Goal: Check status: Check status

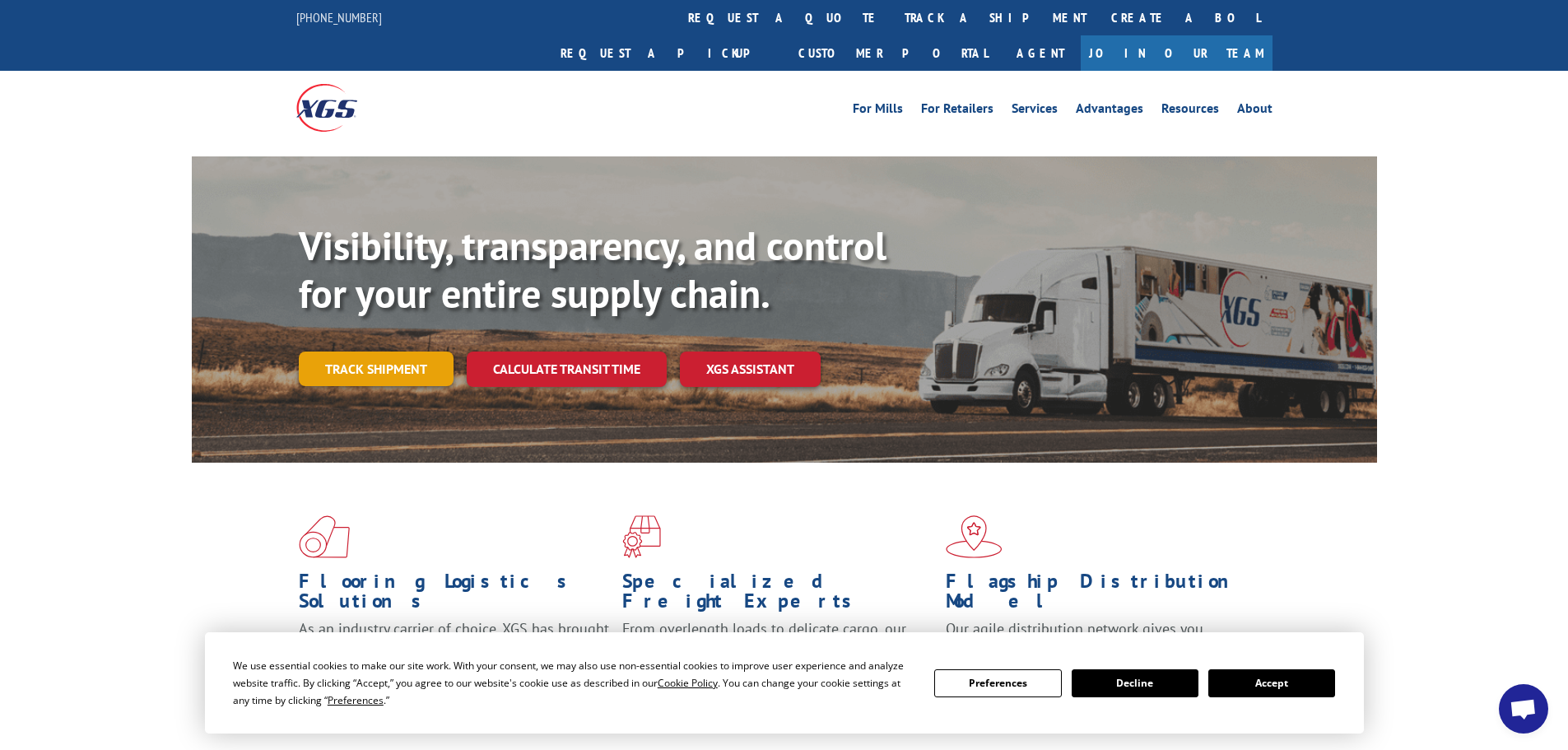
click at [416, 351] on link "Track shipment" at bounding box center [376, 368] width 155 height 34
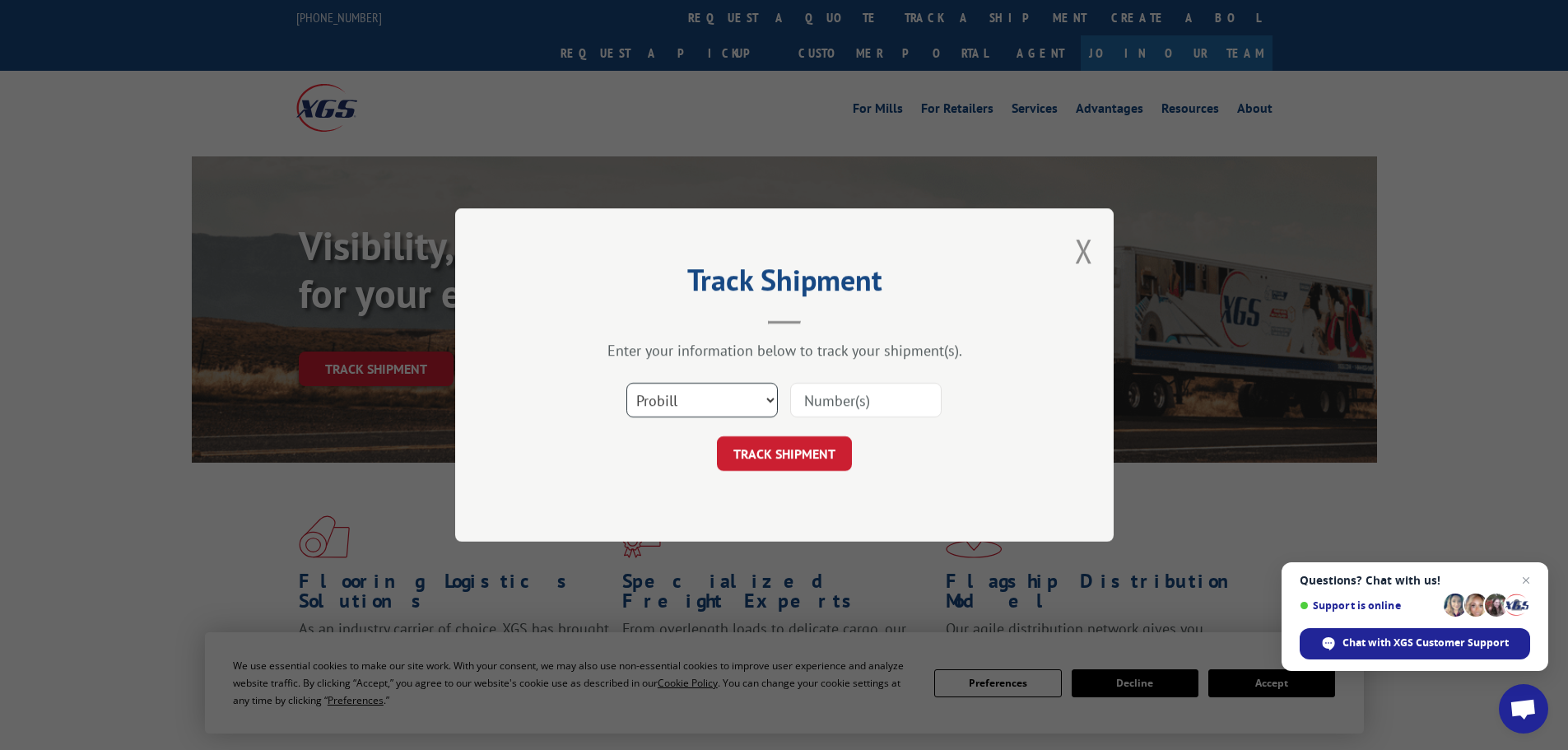
click at [765, 403] on select "Select category... Probill BOL PO" at bounding box center [702, 400] width 151 height 34
select select "bol"
click at [627, 383] on select "Select category... Probill BOL PO" at bounding box center [702, 400] width 151 height 34
click at [860, 399] on input at bounding box center [865, 400] width 151 height 34
type input "3385447"
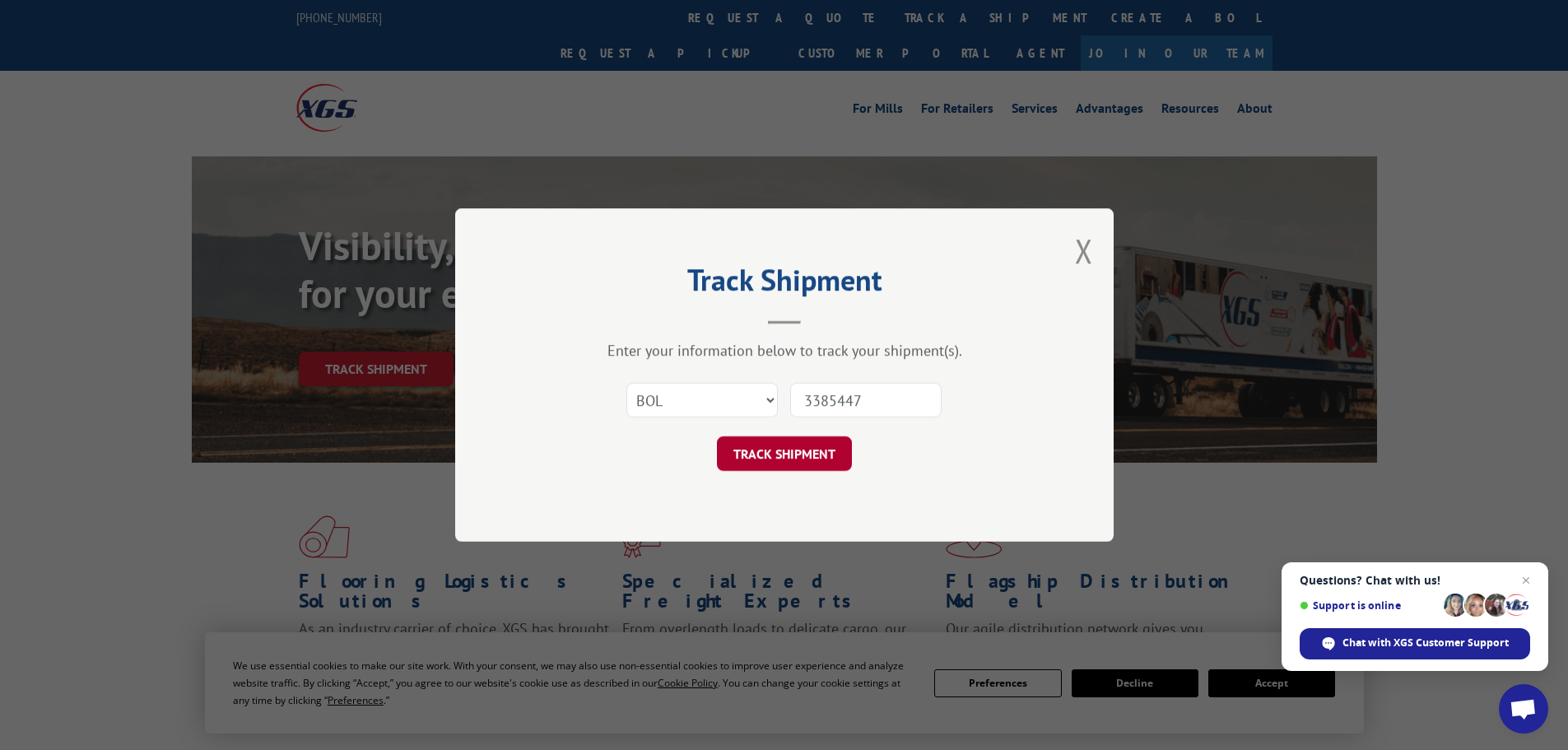
click at [781, 467] on button "TRACK SHIPMENT" at bounding box center [784, 453] width 135 height 34
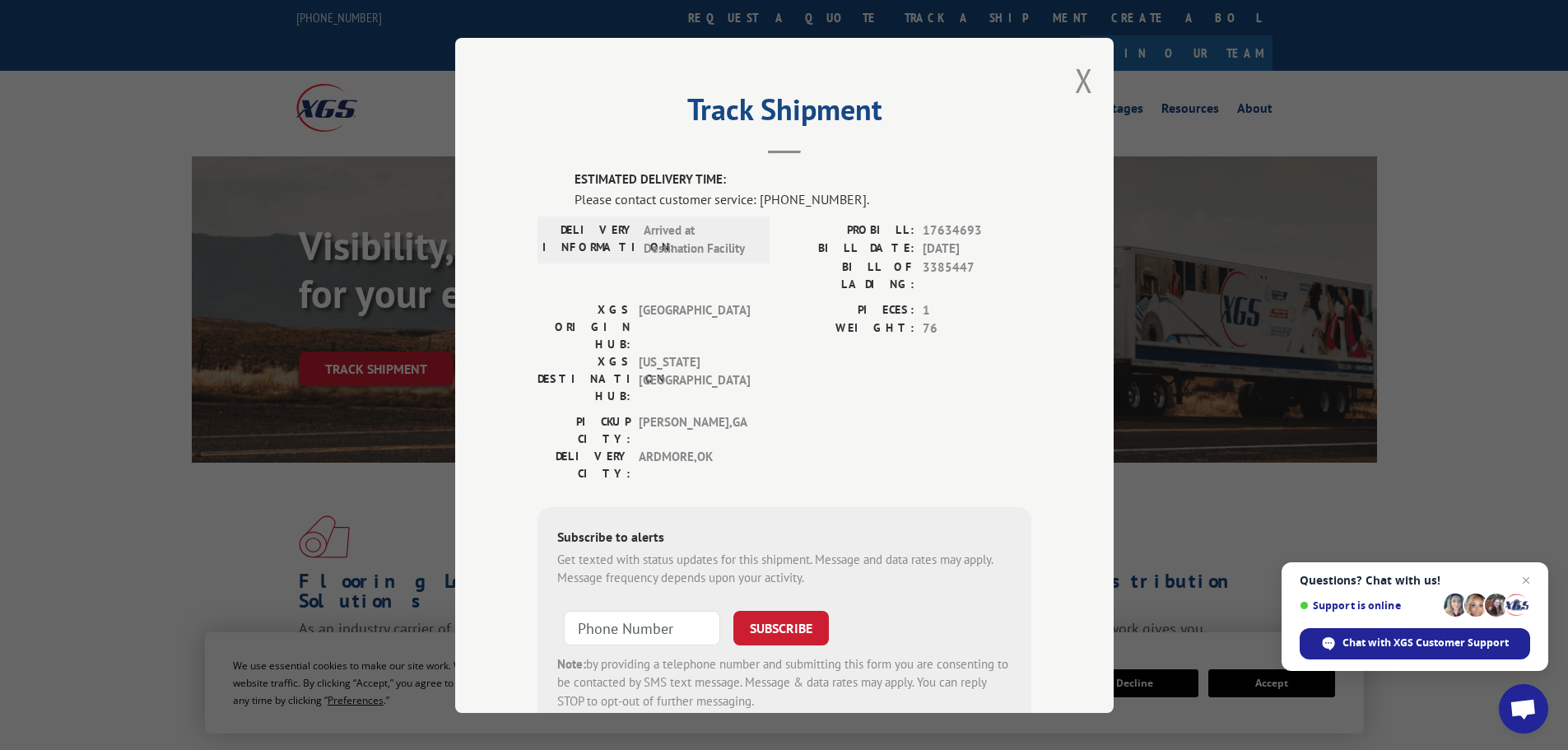
click at [1079, 85] on button "Close modal" at bounding box center [1084, 81] width 18 height 44
